Goal: Transaction & Acquisition: Purchase product/service

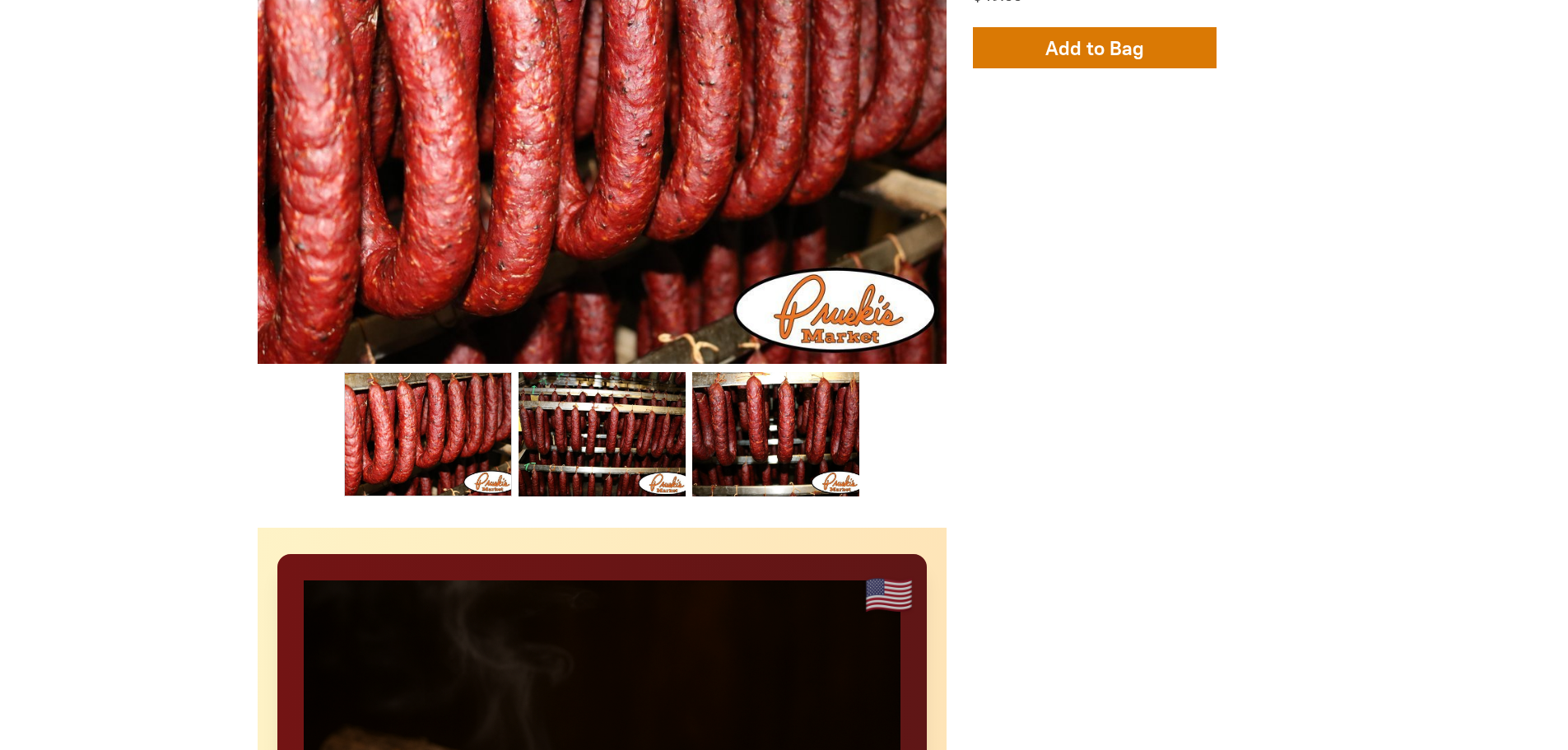
scroll to position [494, 0]
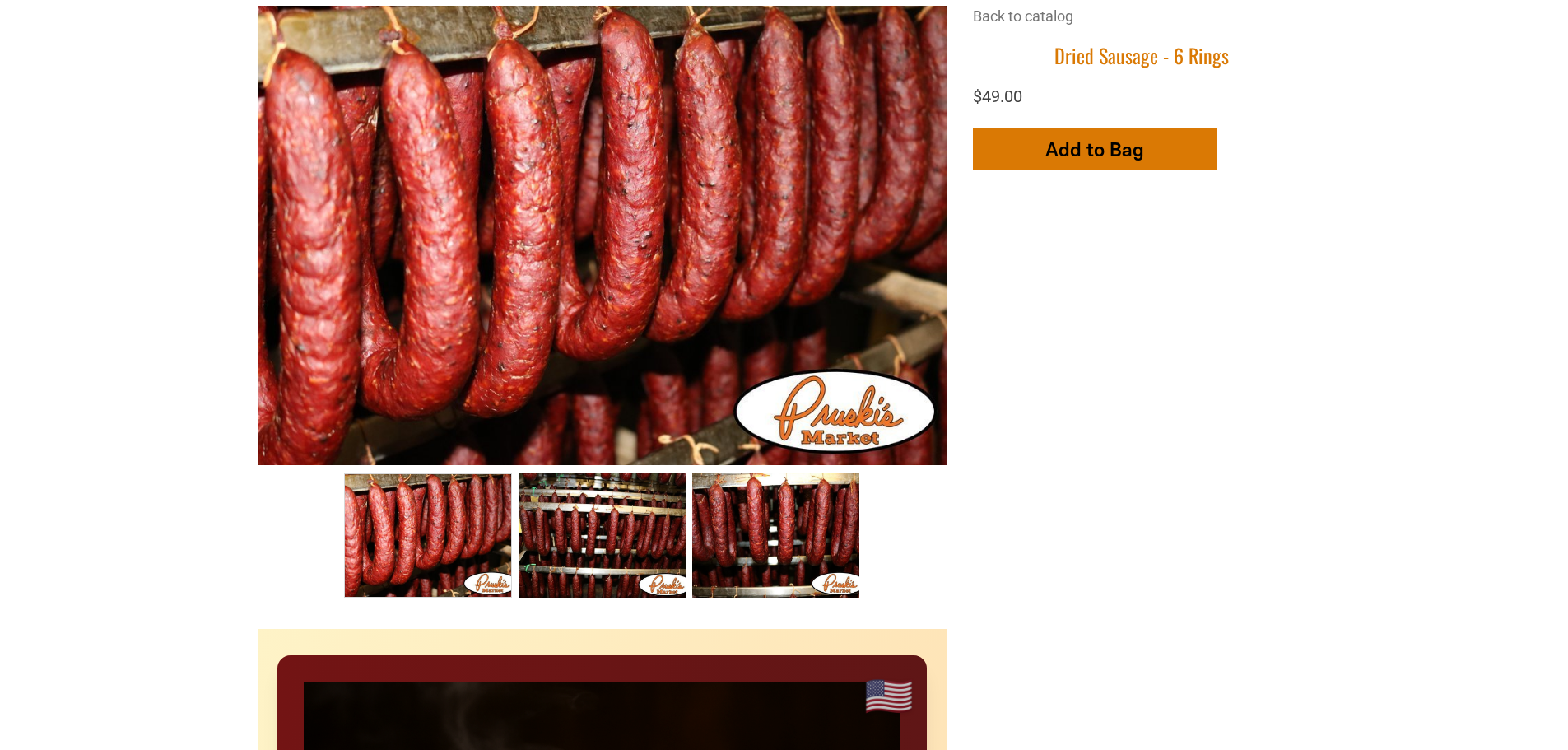
click at [1120, 137] on button "Add to Bag" at bounding box center [1094, 149] width 244 height 41
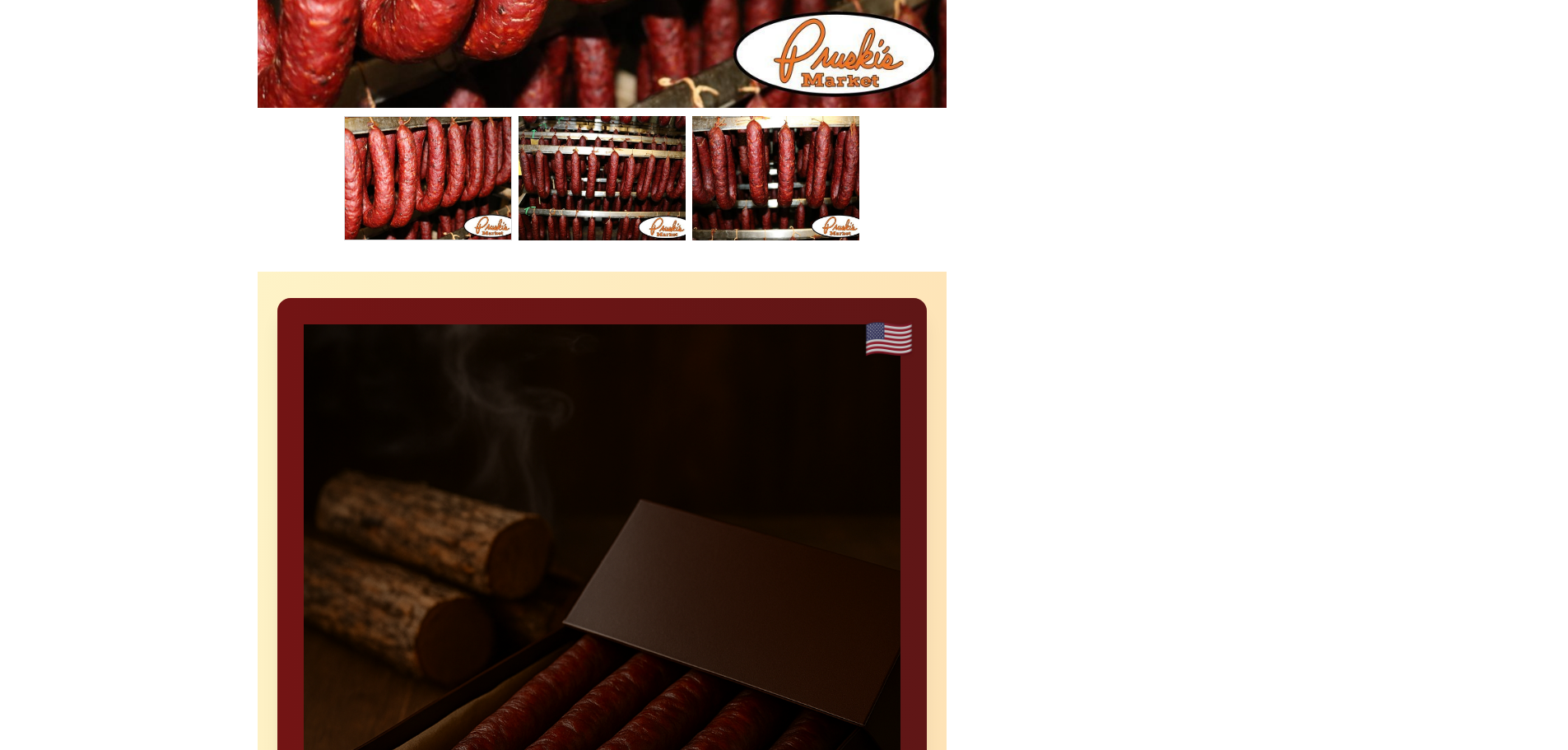
scroll to position [906, 0]
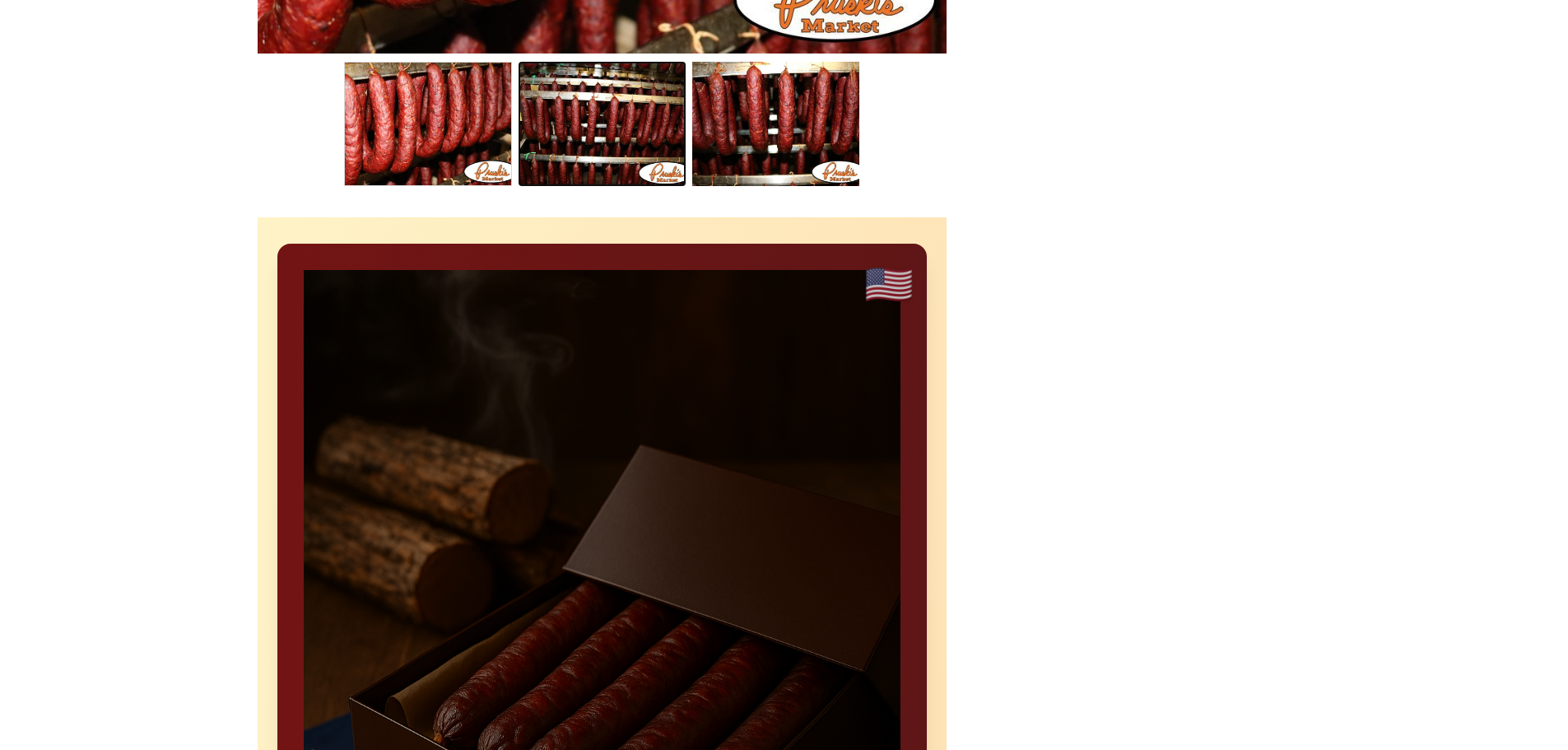
click at [588, 124] on link "Dried Sausage 002 1" at bounding box center [602, 124] width 167 height 124
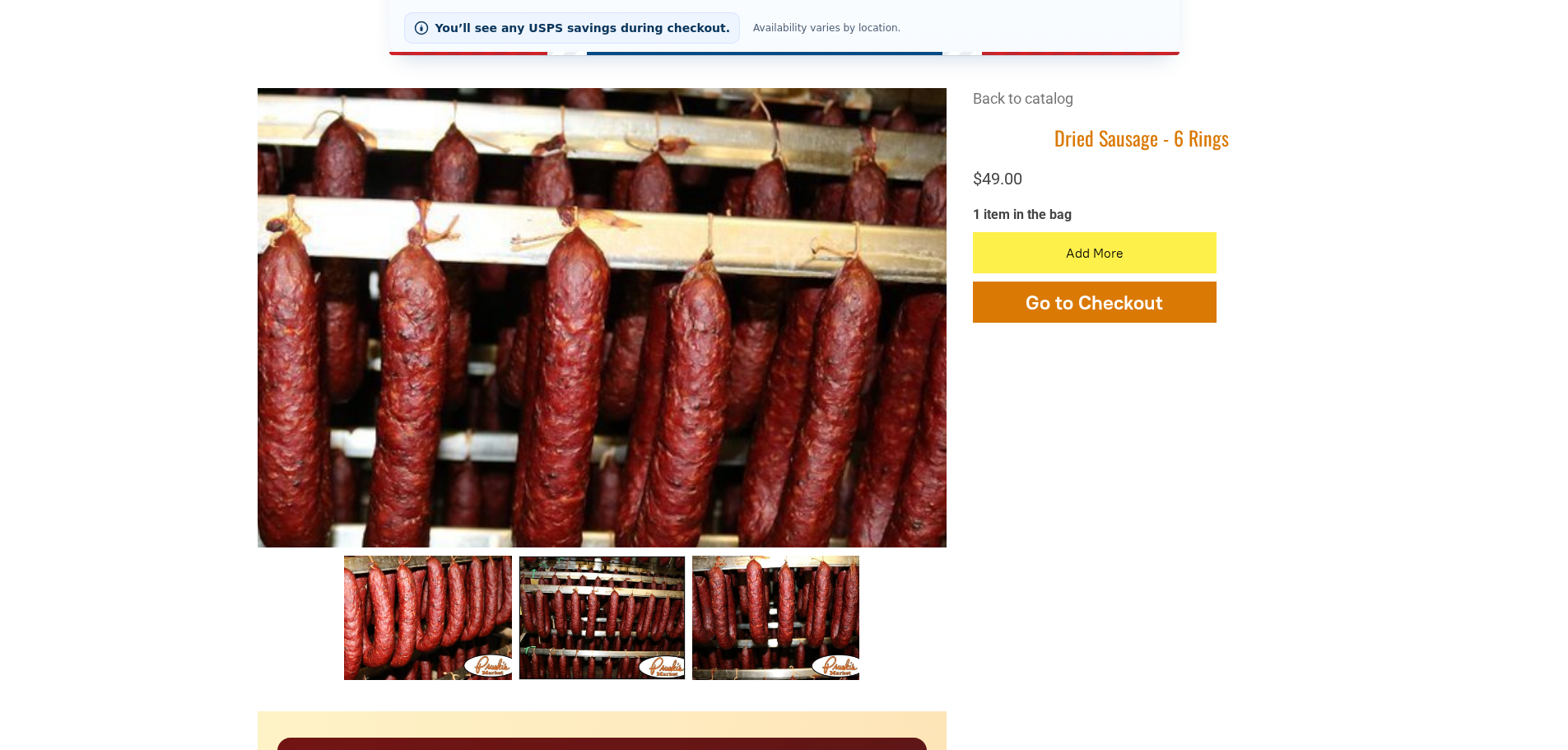
scroll to position [0, 0]
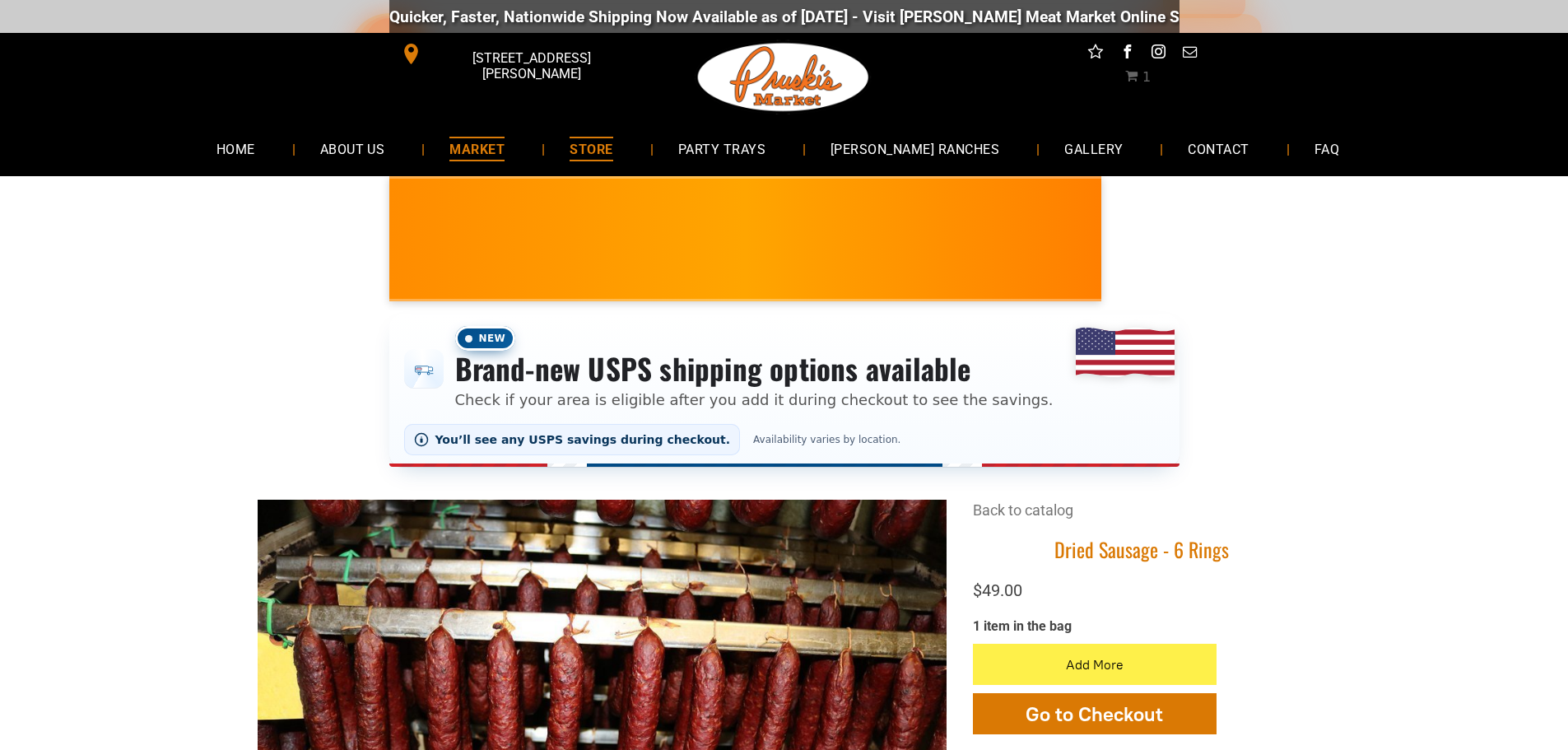
click at [505, 151] on span "MARKET" at bounding box center [477, 148] width 55 height 24
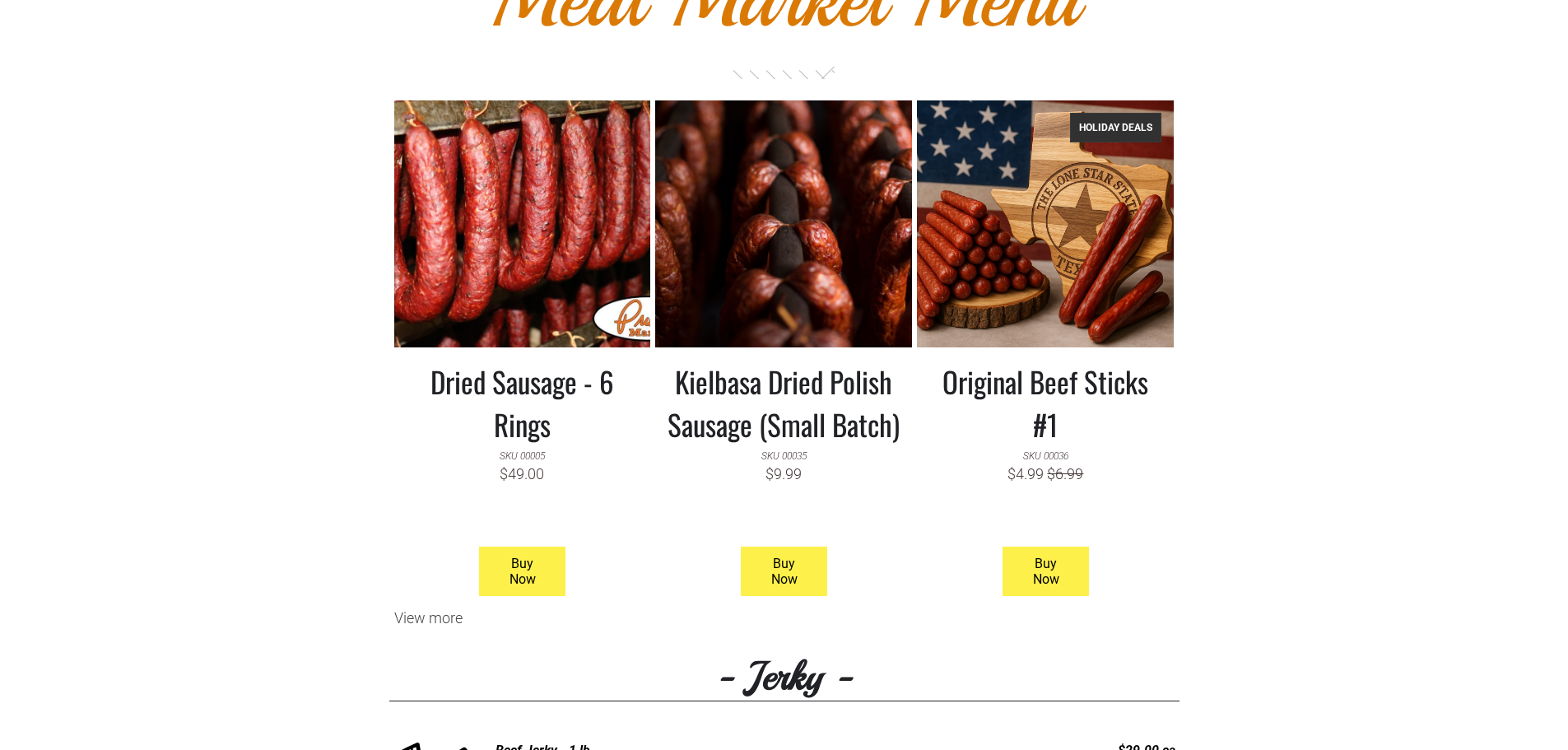
scroll to position [1318, 0]
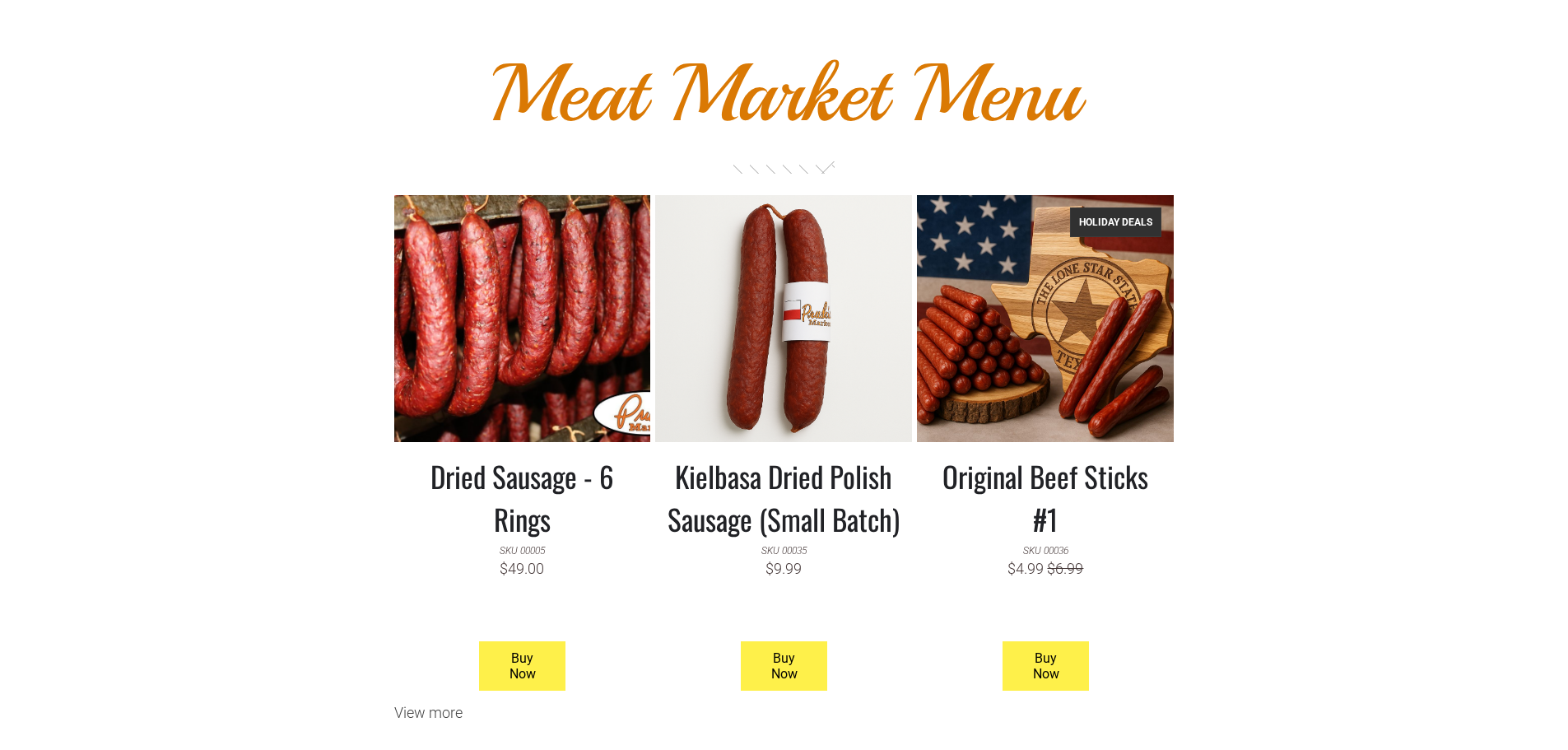
click at [810, 334] on link at bounding box center [783, 318] width 256 height 247
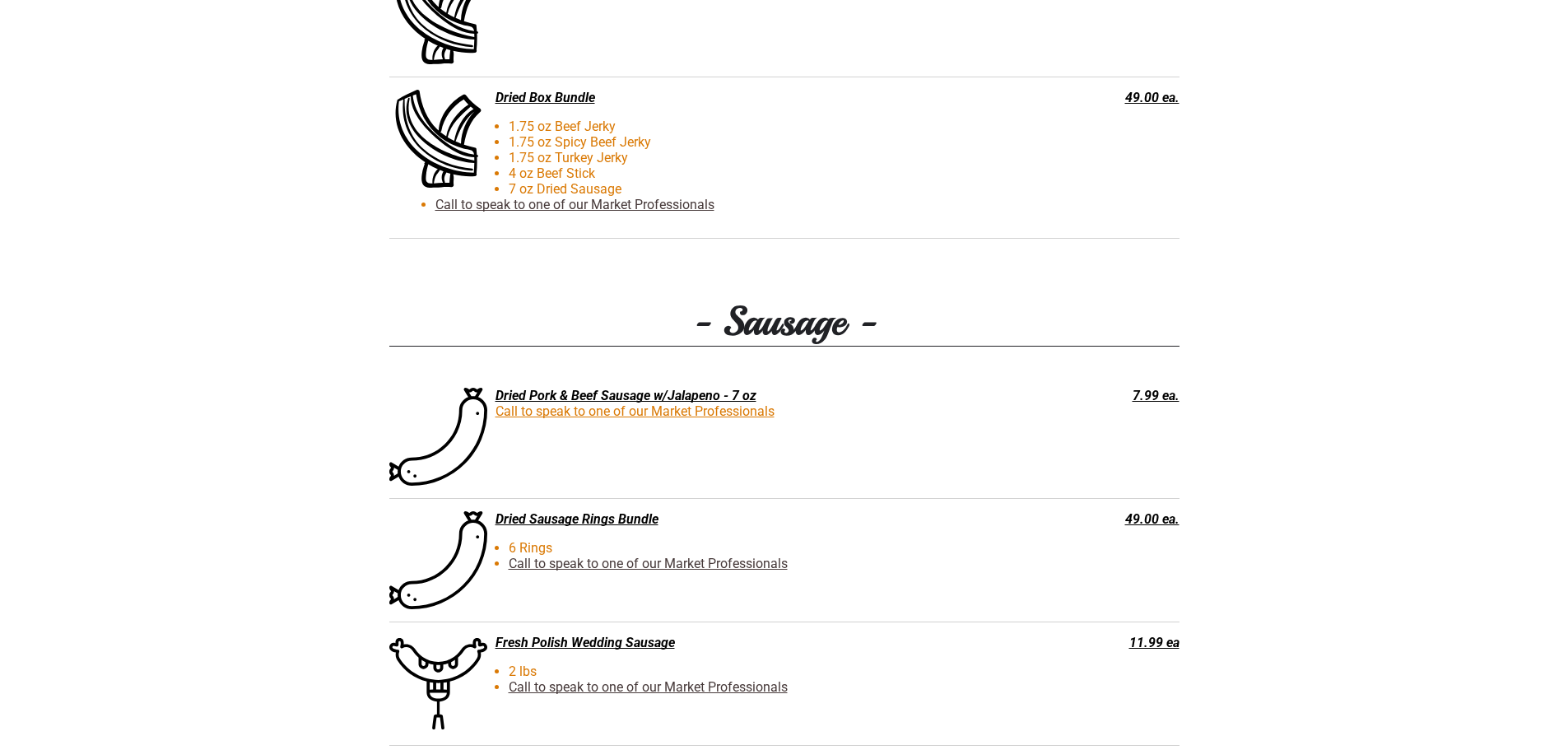
scroll to position [2554, 0]
